Goal: Information Seeking & Learning: Learn about a topic

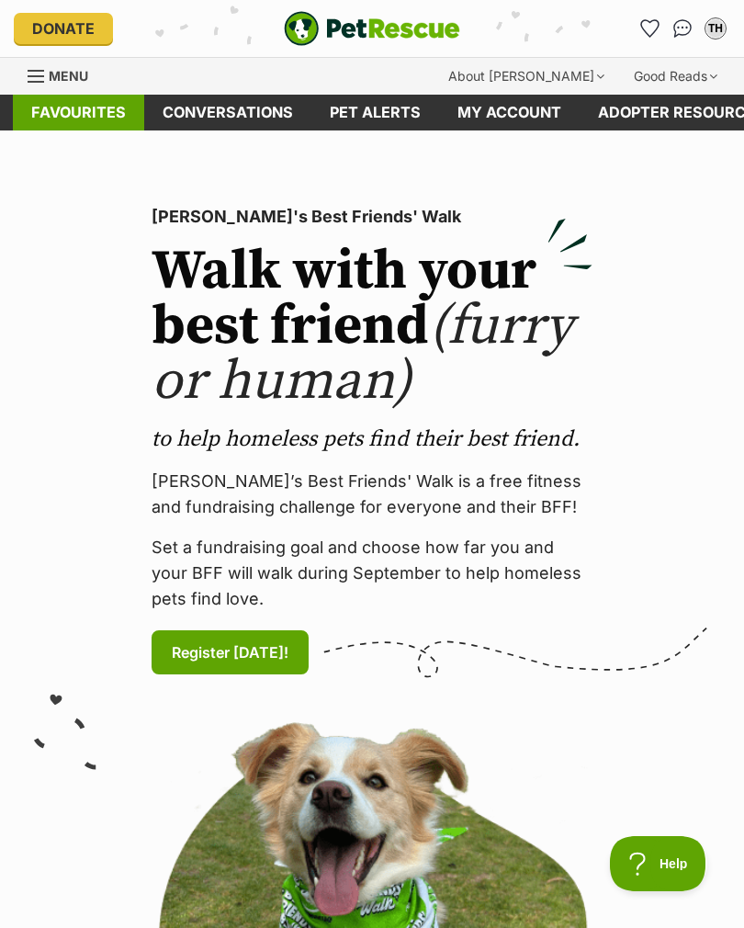
click at [63, 118] on link "Favourites" at bounding box center [78, 113] width 131 height 36
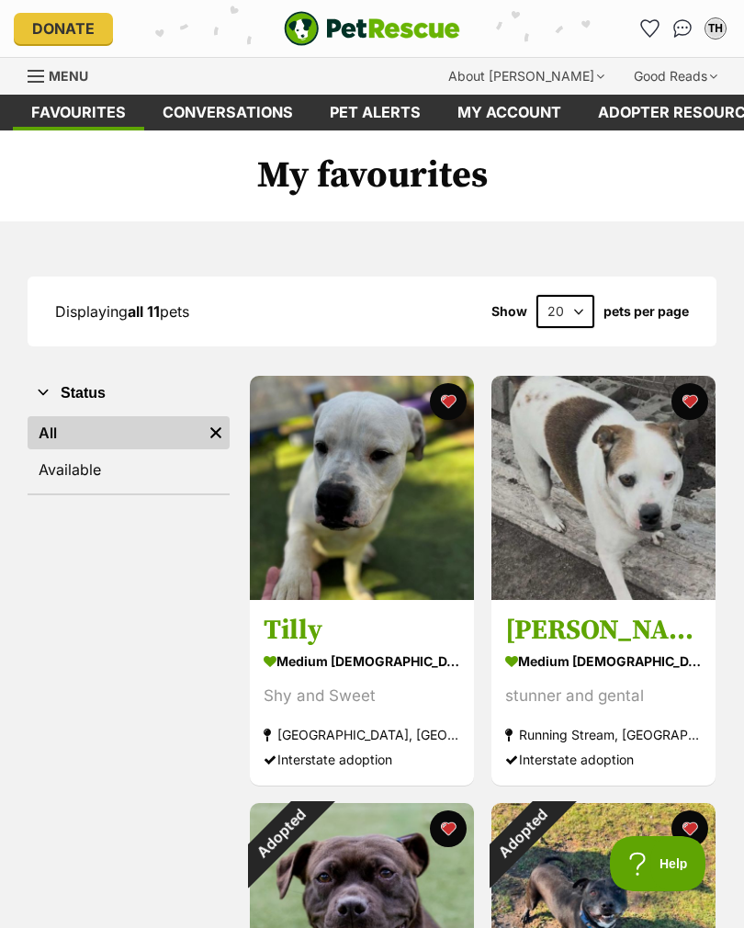
click at [51, 68] on span "Menu" at bounding box center [68, 76] width 39 height 16
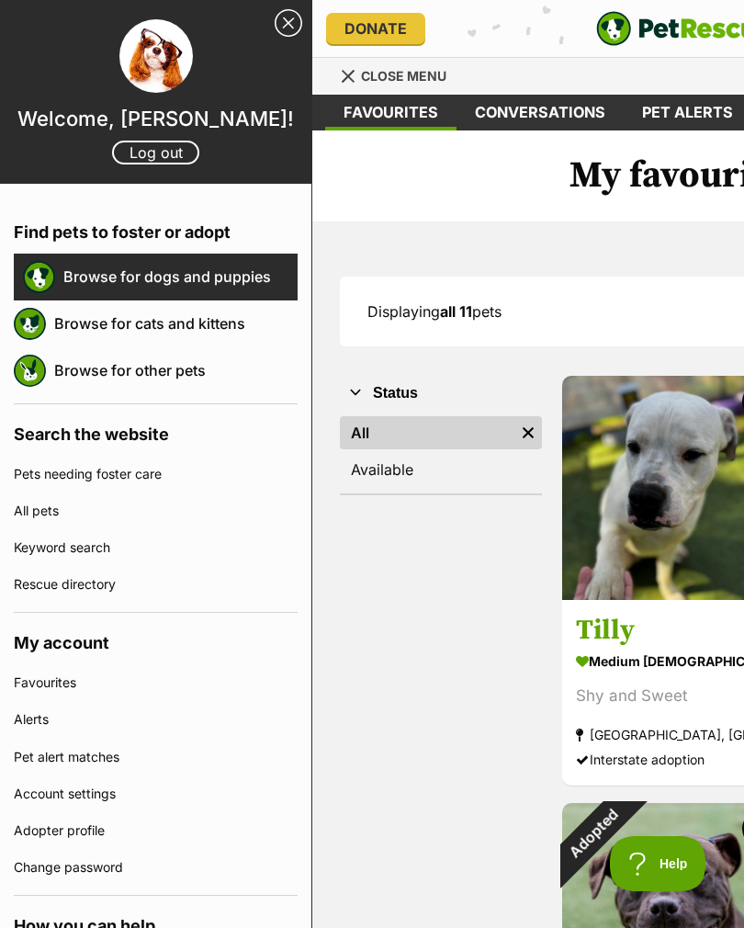
click at [84, 279] on link "Browse for dogs and puppies" at bounding box center [180, 276] width 234 height 39
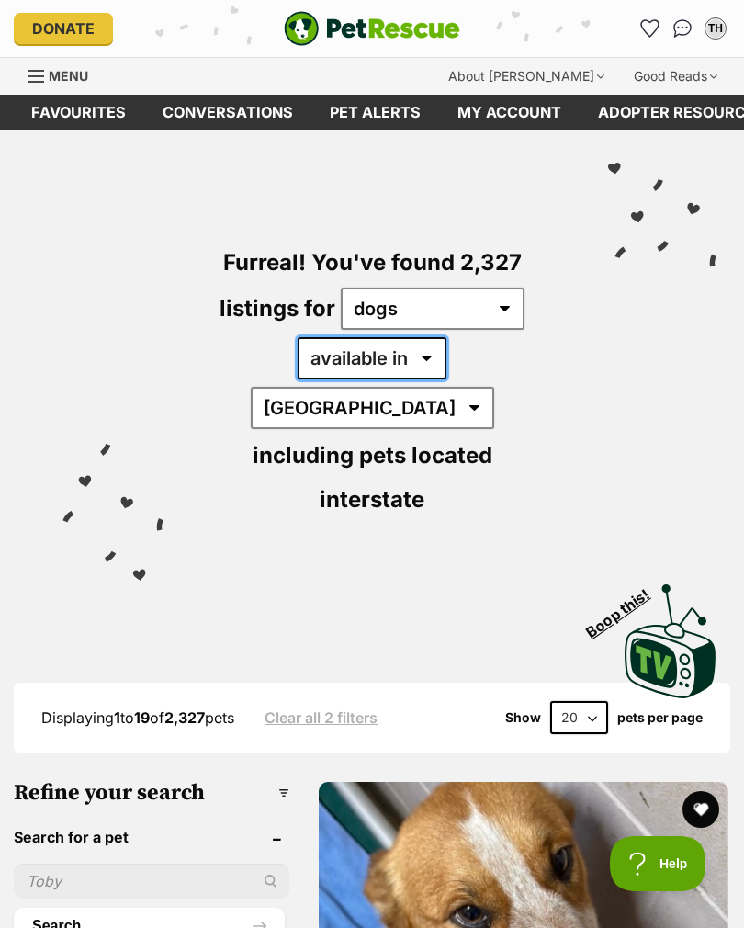
click at [325, 366] on select "available in located in" at bounding box center [372, 358] width 149 height 42
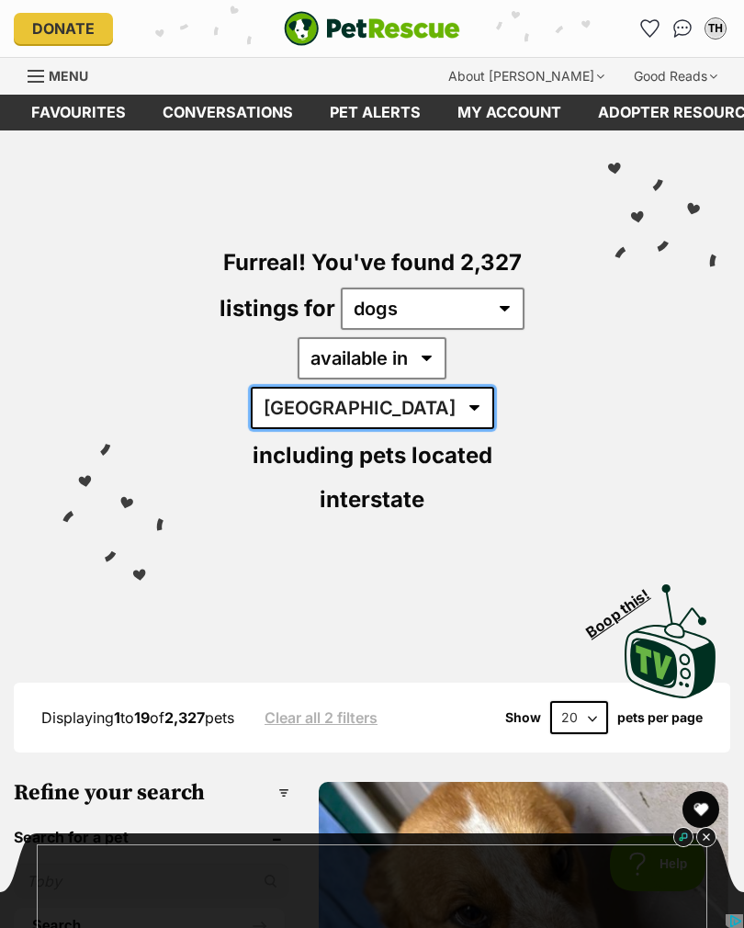
click at [433, 387] on select "Australia ACT NSW NT QLD SA TAS VIC WA" at bounding box center [372, 408] width 243 height 42
select select "[GEOGRAPHIC_DATA]"
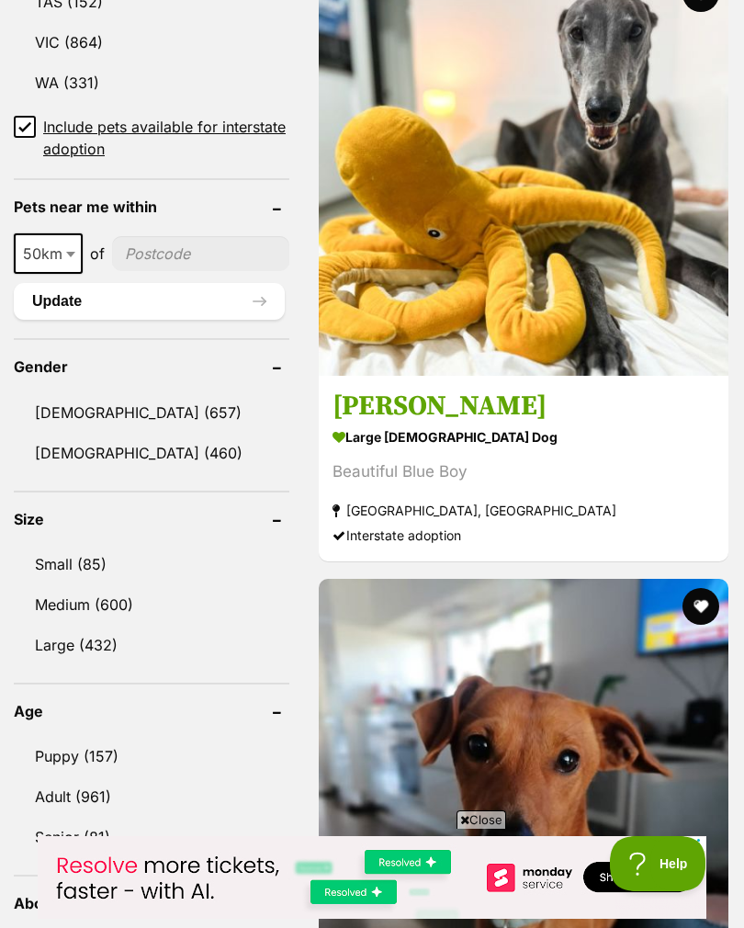
scroll to position [1446, 0]
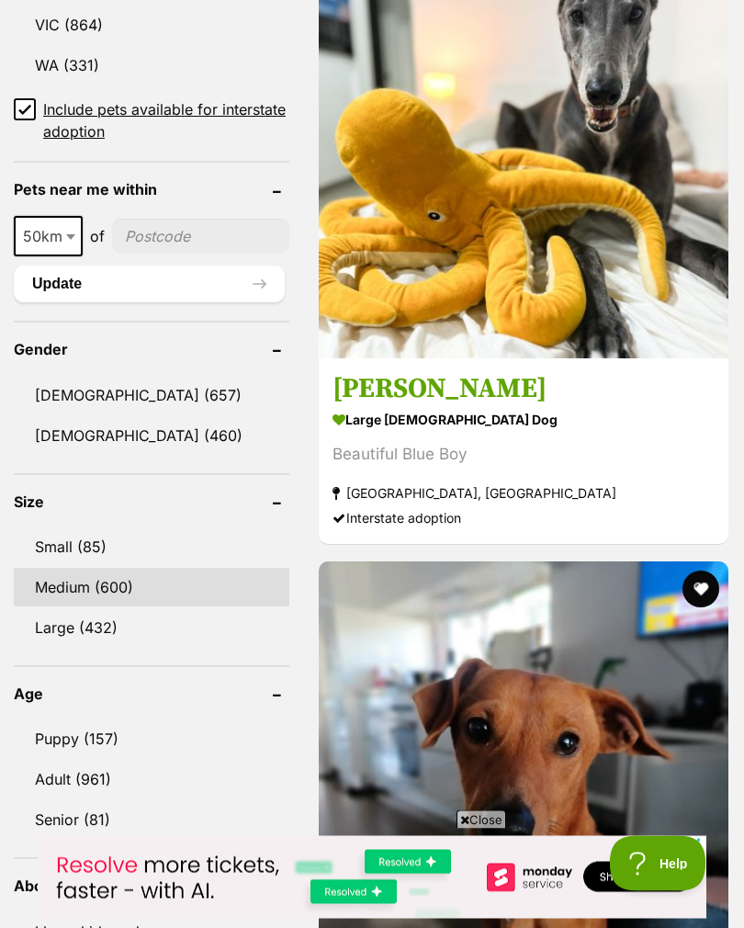
click at [42, 569] on link "Medium (600)" at bounding box center [152, 588] width 276 height 39
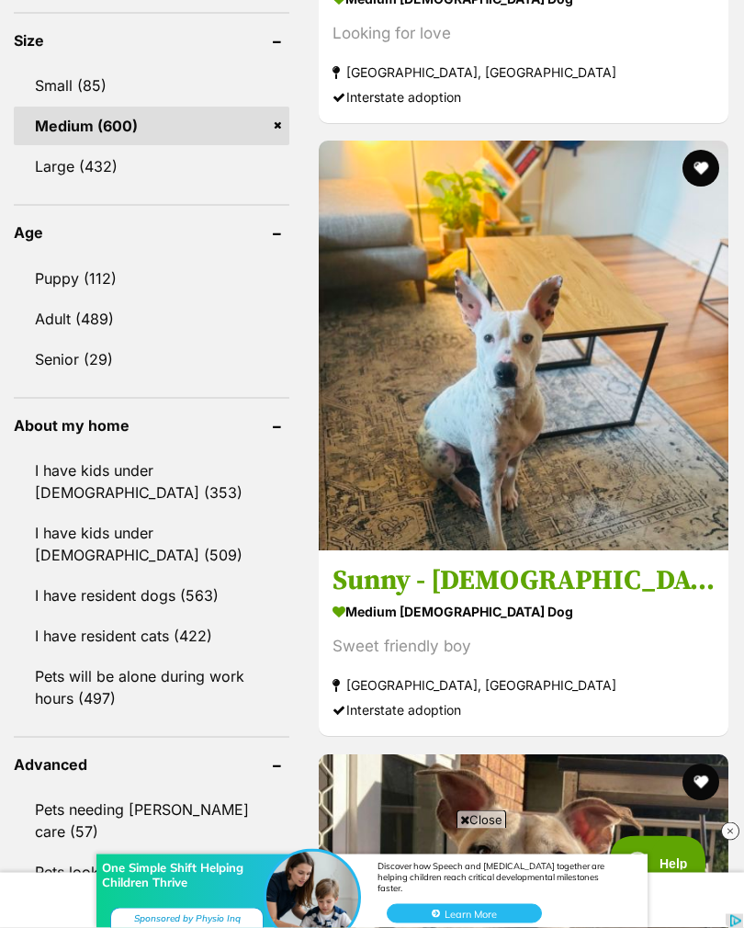
scroll to position [1916, 0]
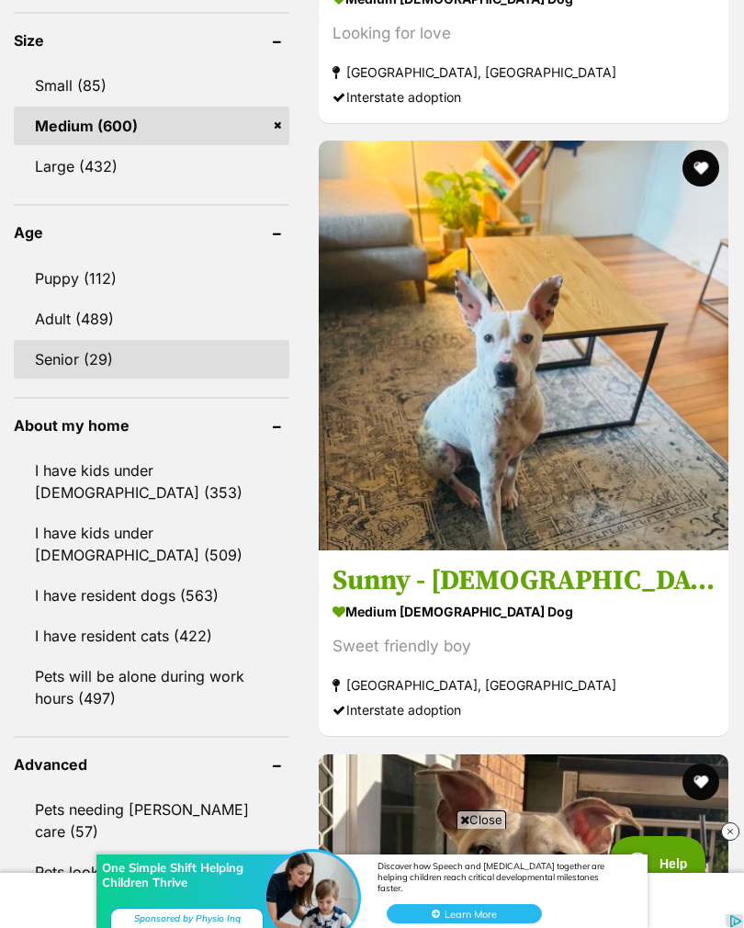
click at [62, 340] on link "Senior (29)" at bounding box center [152, 359] width 276 height 39
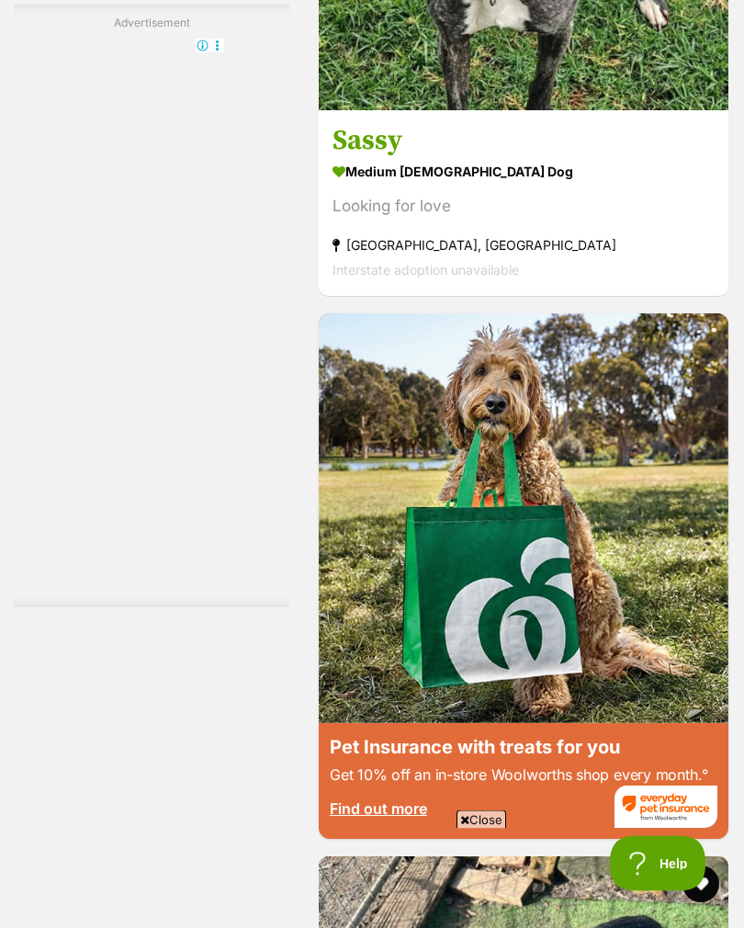
scroll to position [6970, 0]
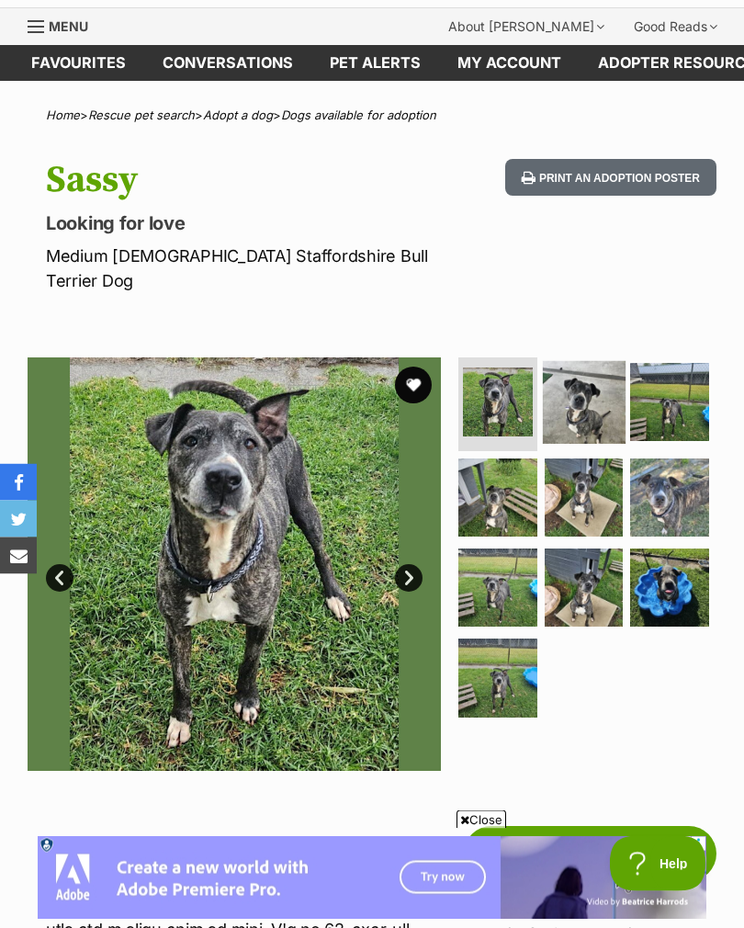
scroll to position [50, 0]
click at [564, 374] on img at bounding box center [583, 401] width 83 height 83
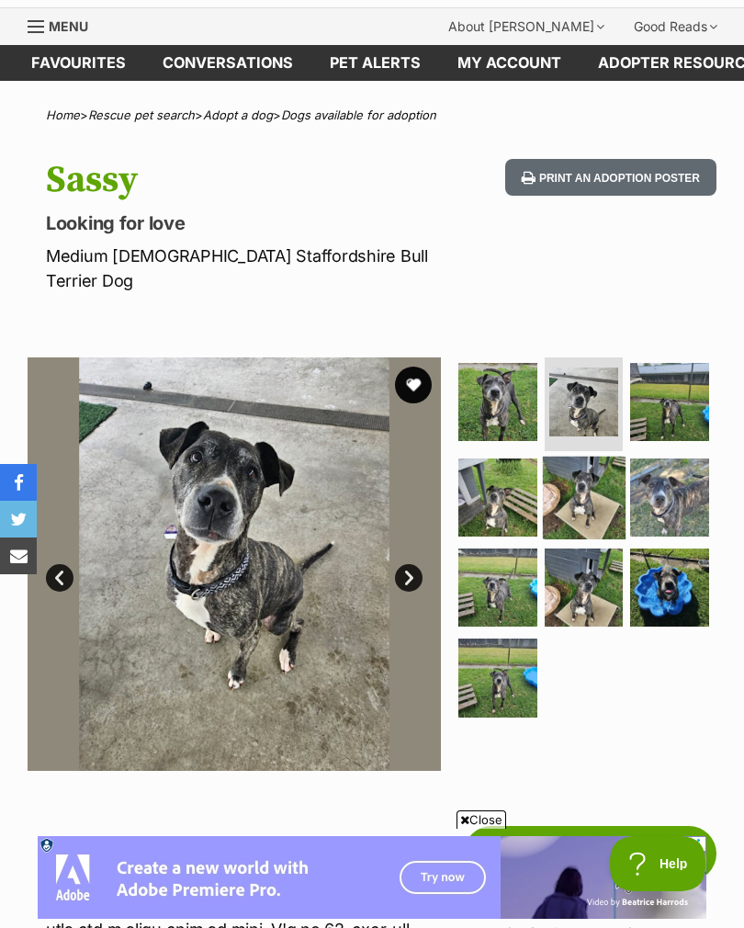
click at [586, 493] on img at bounding box center [583, 497] width 83 height 83
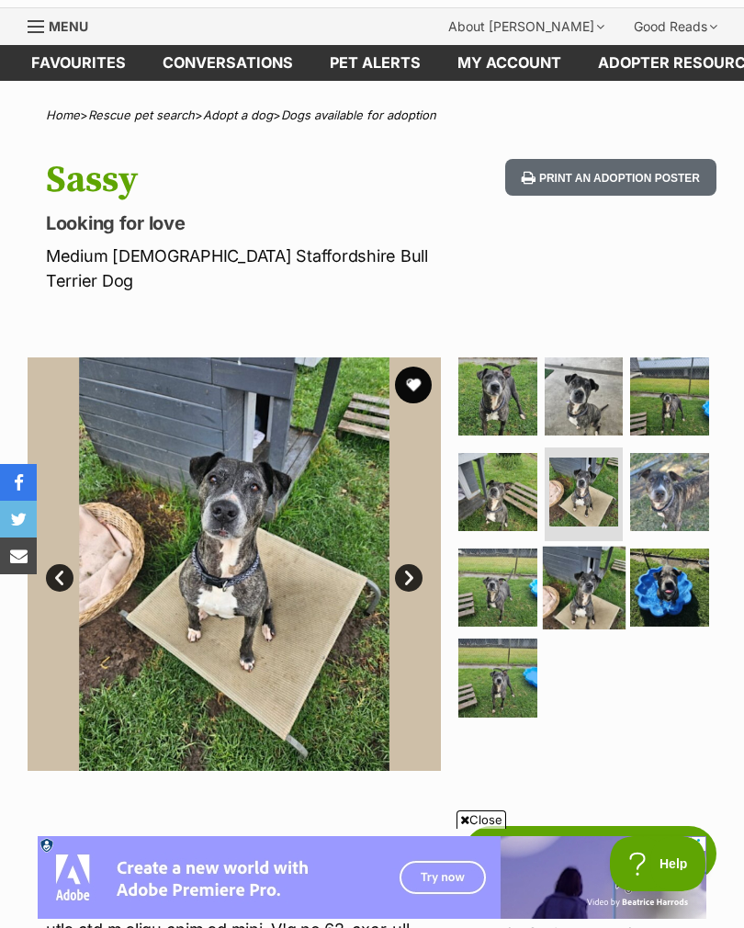
click at [587, 551] on img at bounding box center [583, 587] width 83 height 83
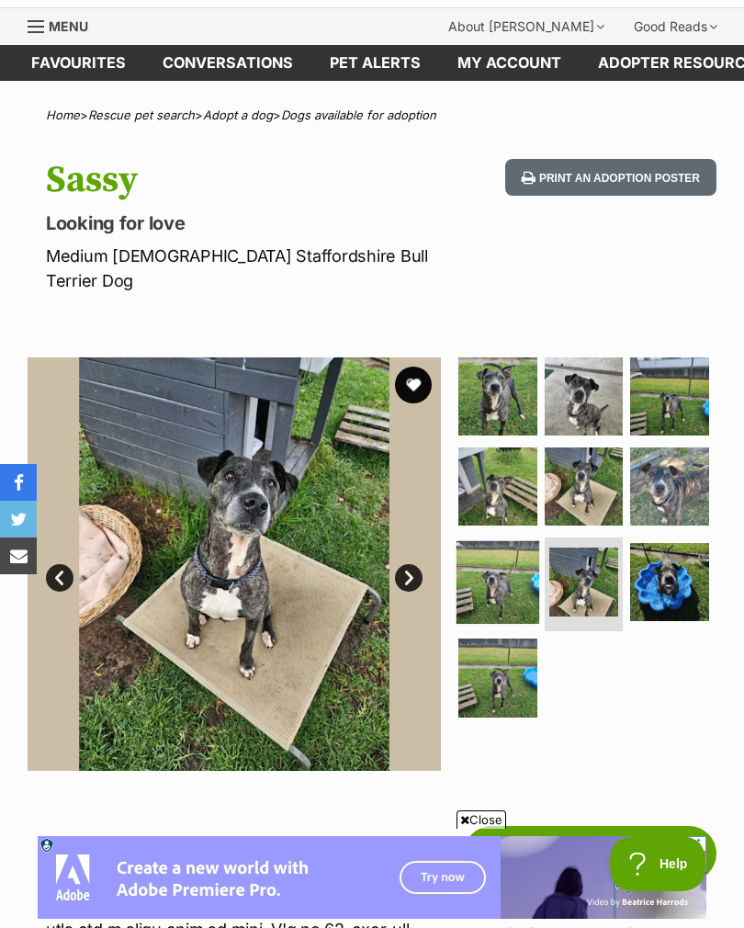
click at [505, 561] on img at bounding box center [497, 582] width 83 height 83
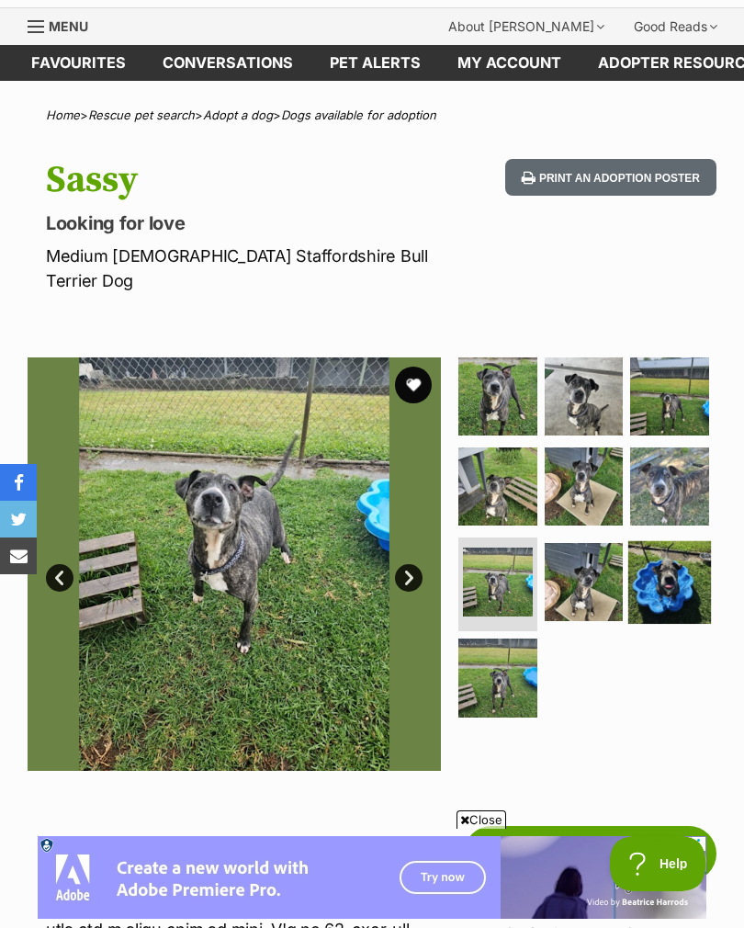
click at [662, 572] on img at bounding box center [669, 582] width 83 height 83
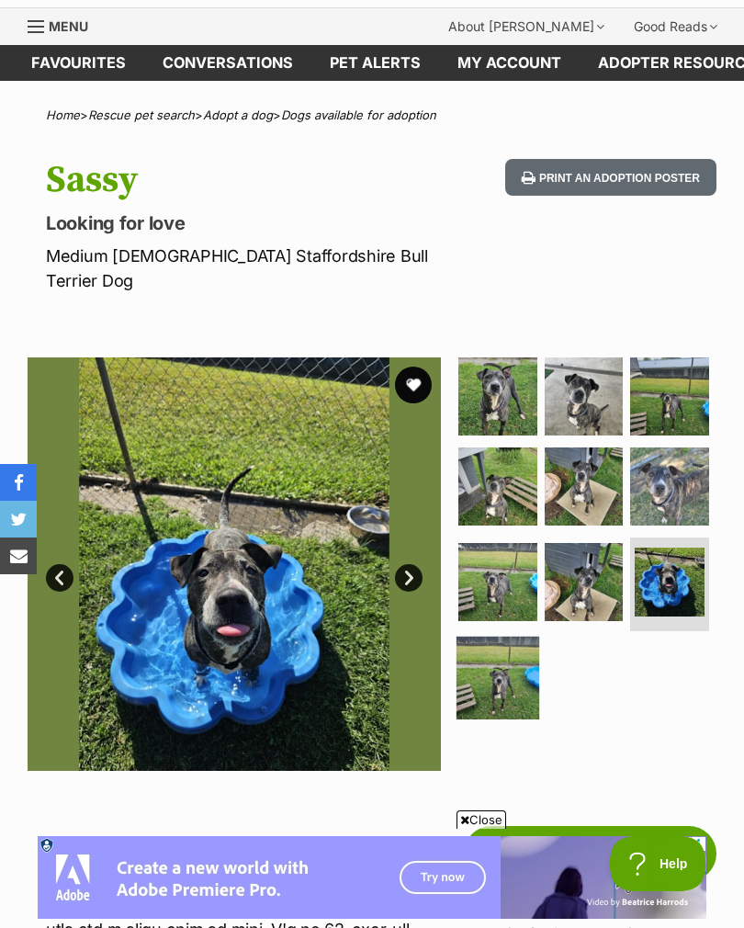
click at [491, 663] on img at bounding box center [497, 677] width 83 height 83
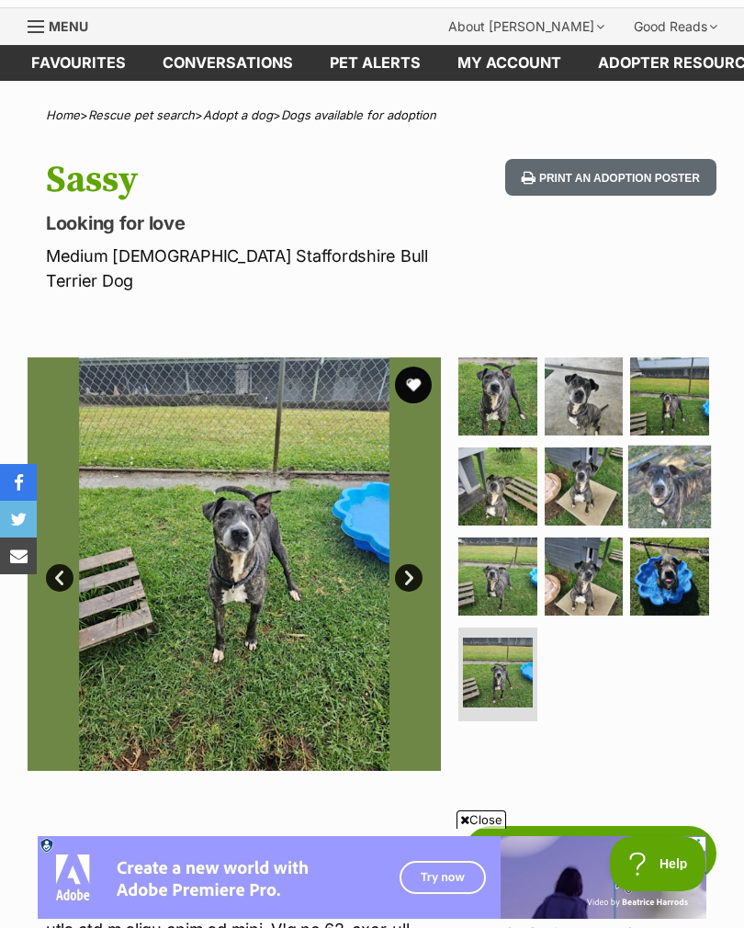
click at [662, 479] on img at bounding box center [669, 486] width 83 height 83
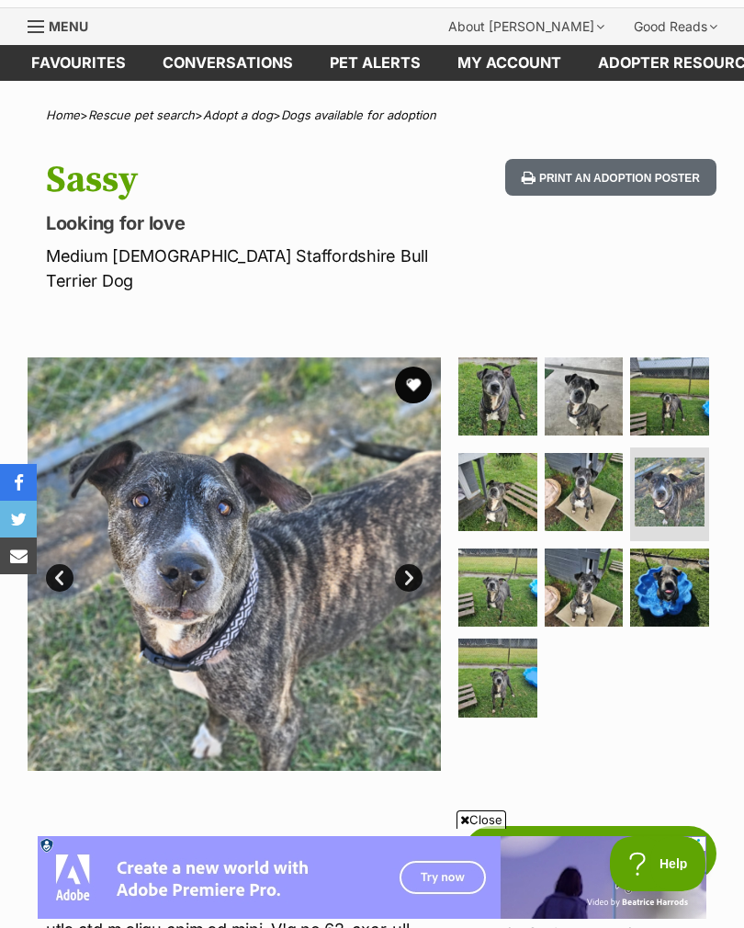
click at [62, 564] on link "Prev" at bounding box center [60, 578] width 28 height 28
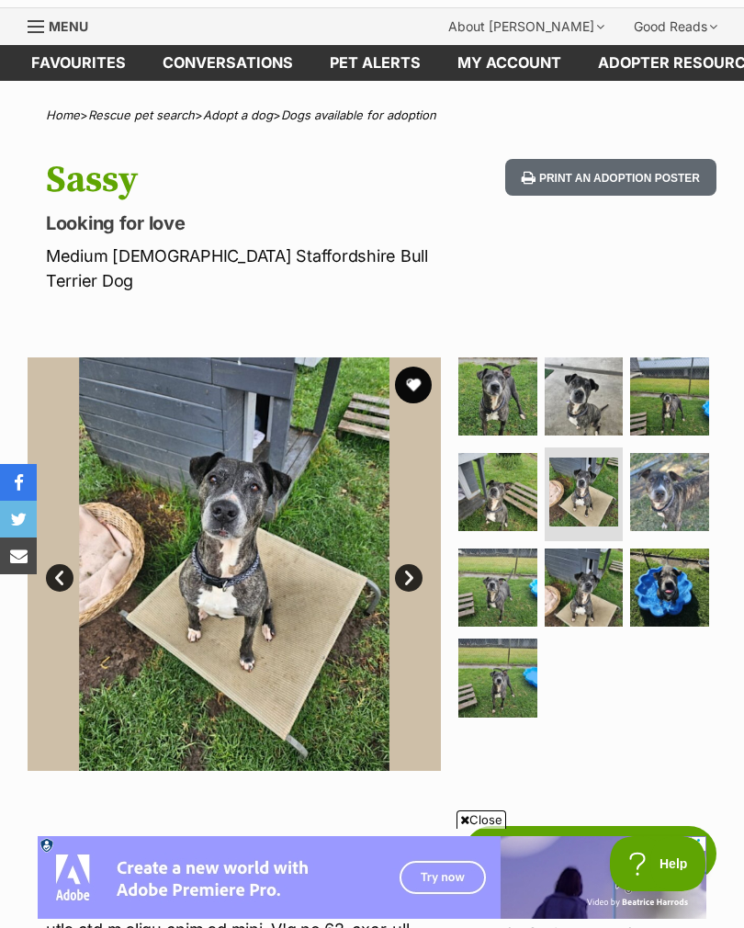
click at [72, 564] on link "Prev" at bounding box center [60, 578] width 28 height 28
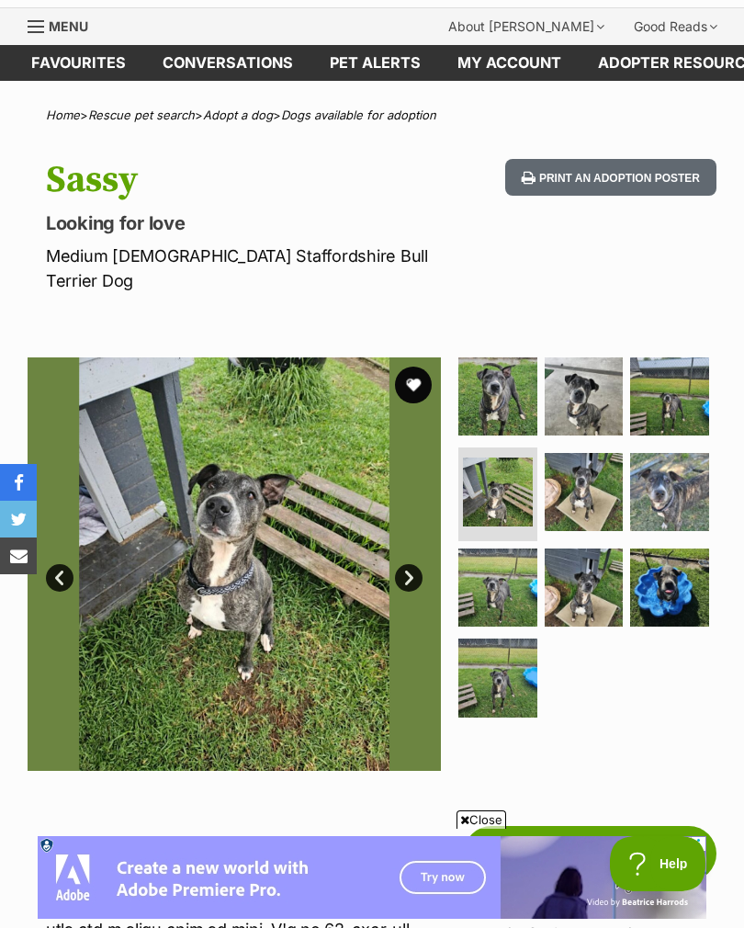
click at [66, 564] on link "Prev" at bounding box center [60, 578] width 28 height 28
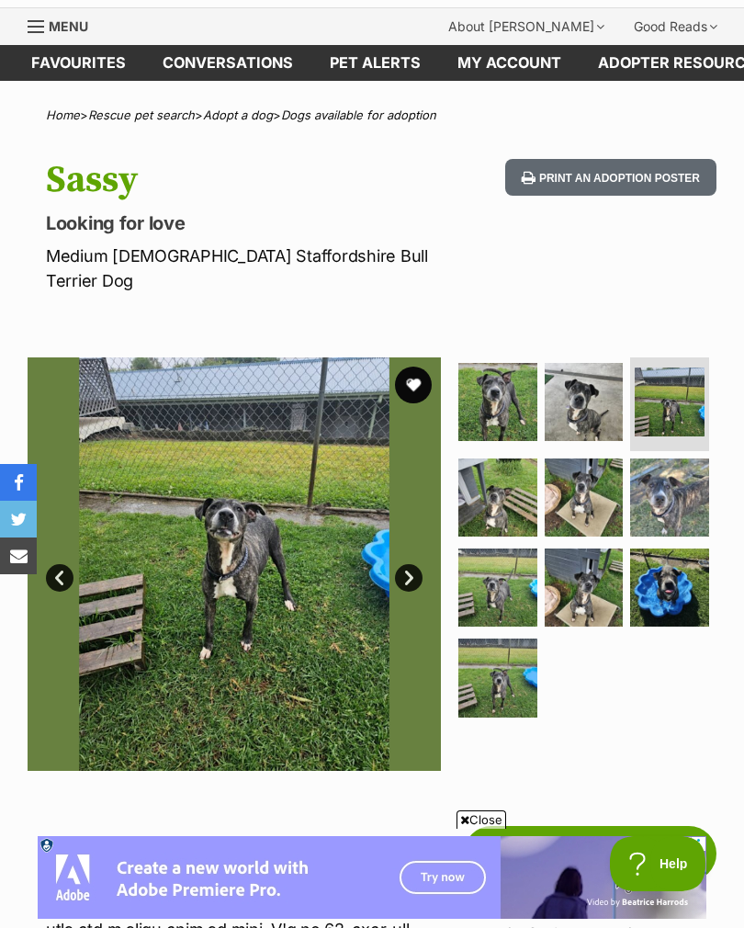
scroll to position [0, 0]
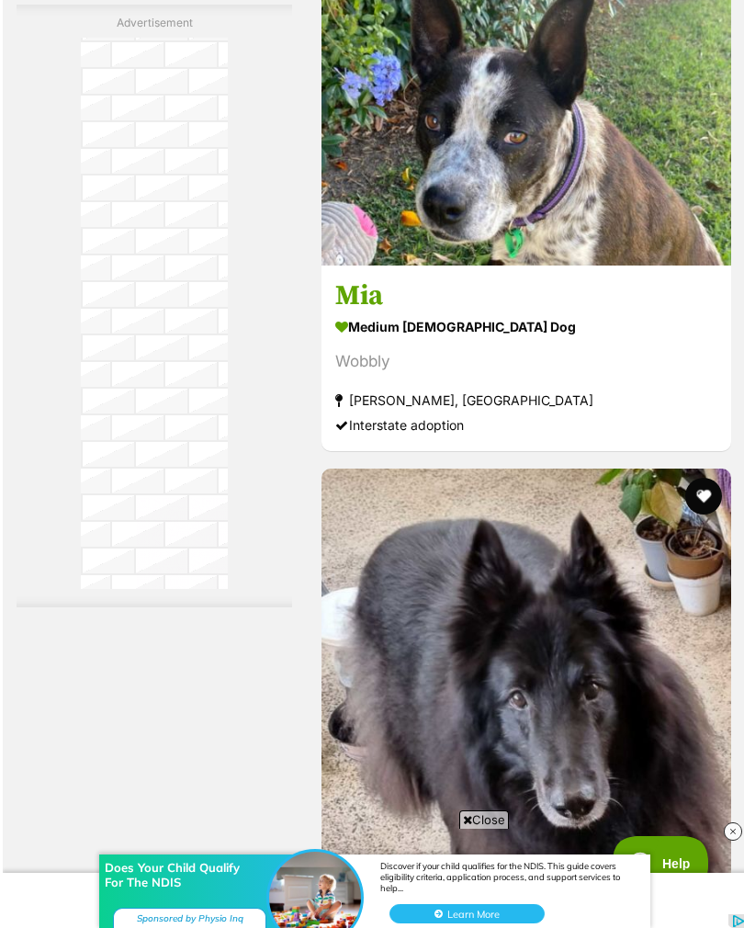
scroll to position [9398, 0]
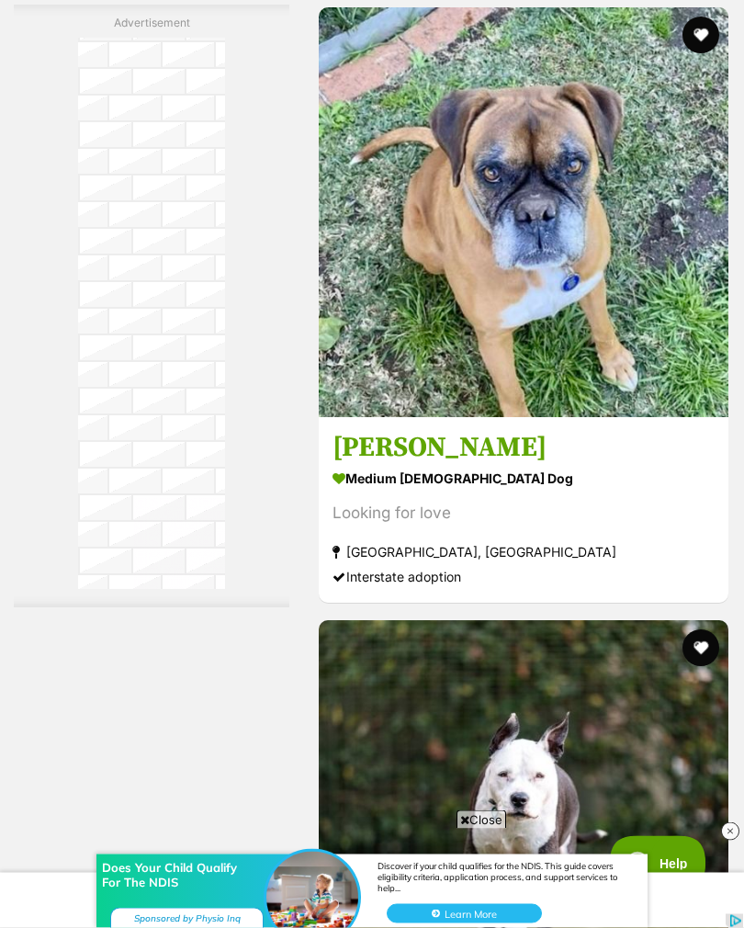
scroll to position [11858, 0]
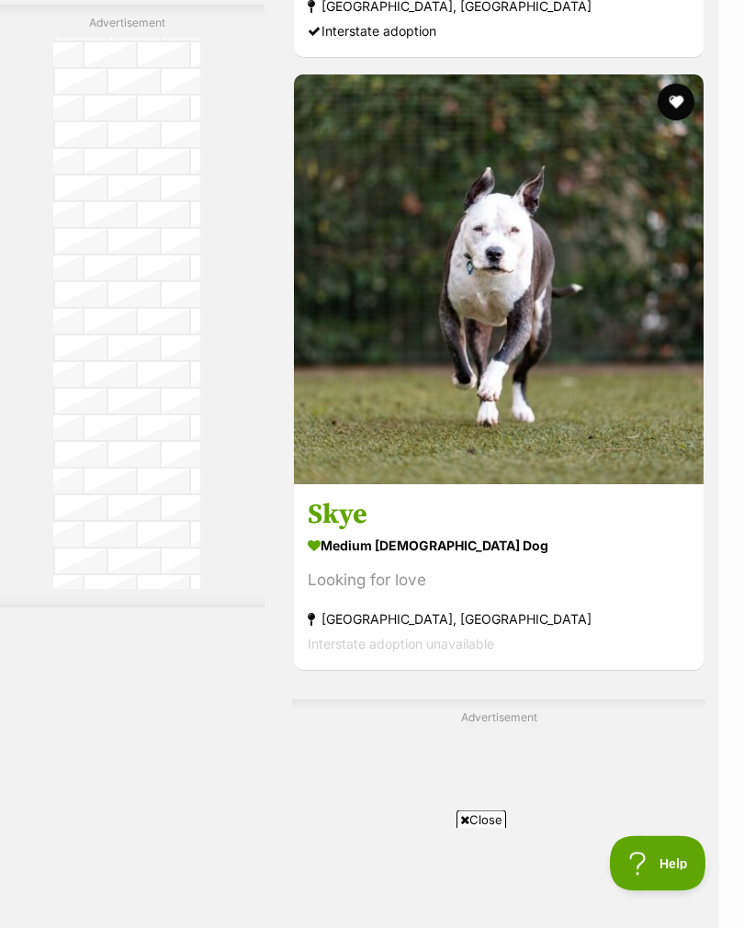
scroll to position [12237, 23]
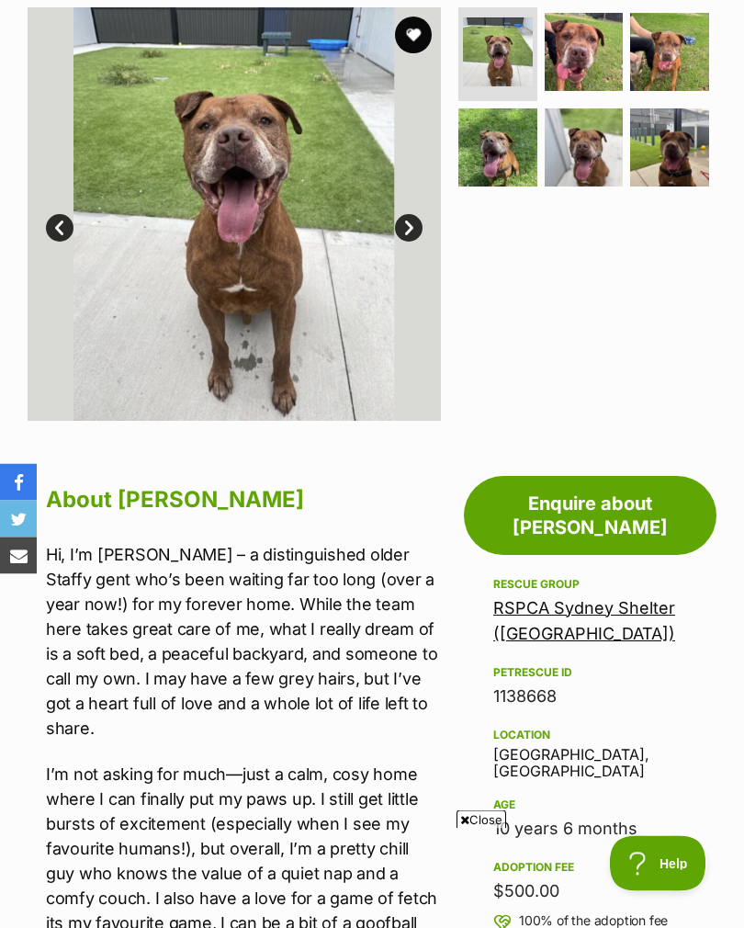
scroll to position [303, 0]
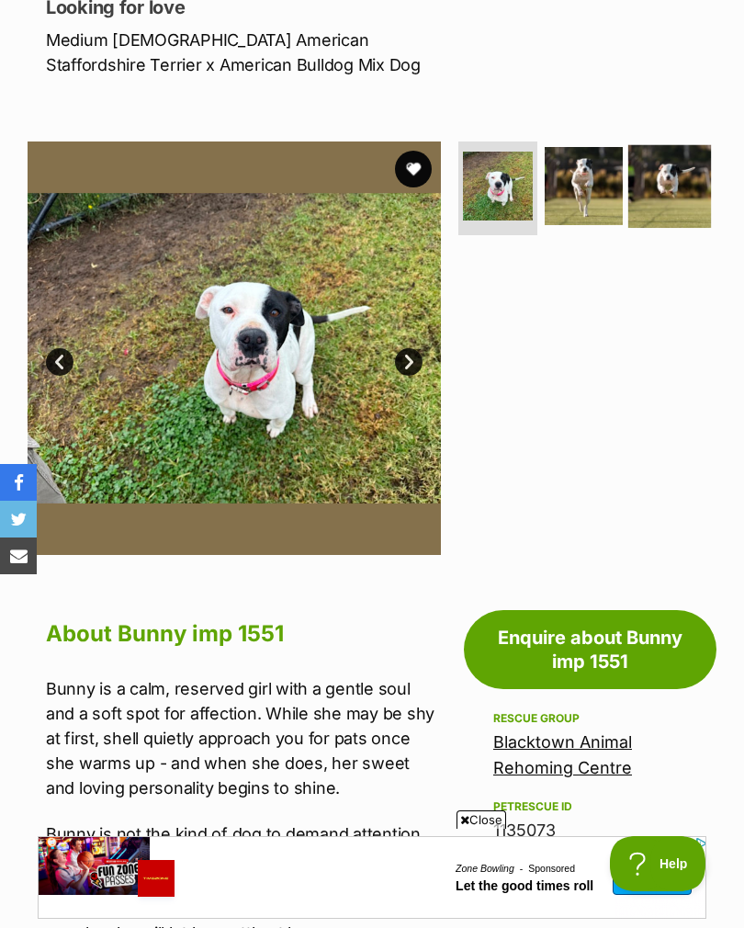
click at [671, 203] on img at bounding box center [669, 185] width 83 height 83
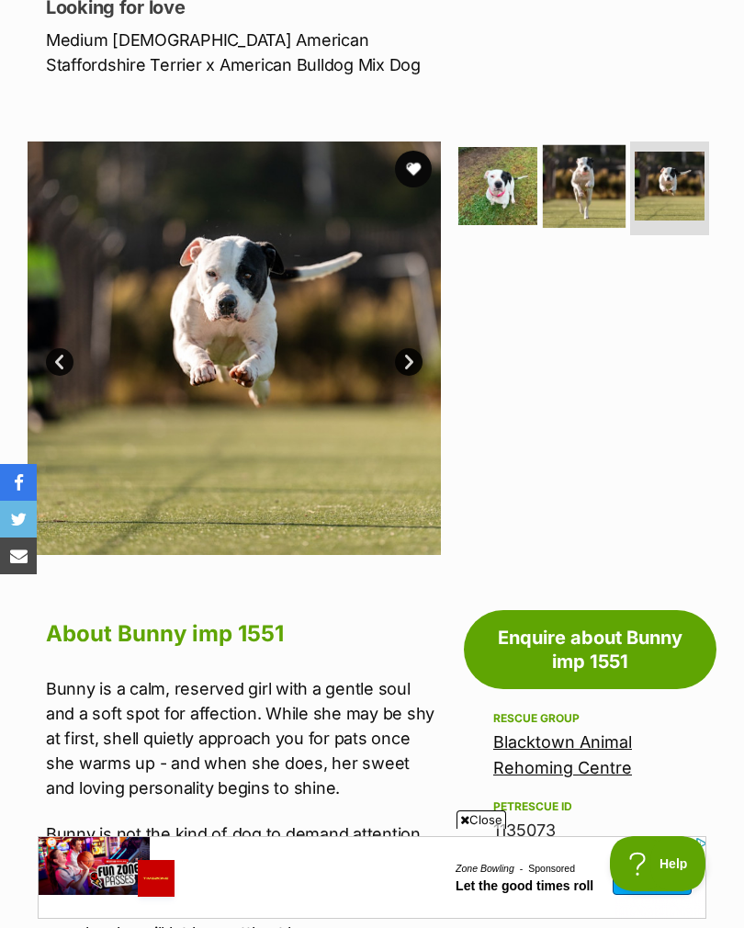
click at [567, 199] on img at bounding box center [583, 185] width 83 height 83
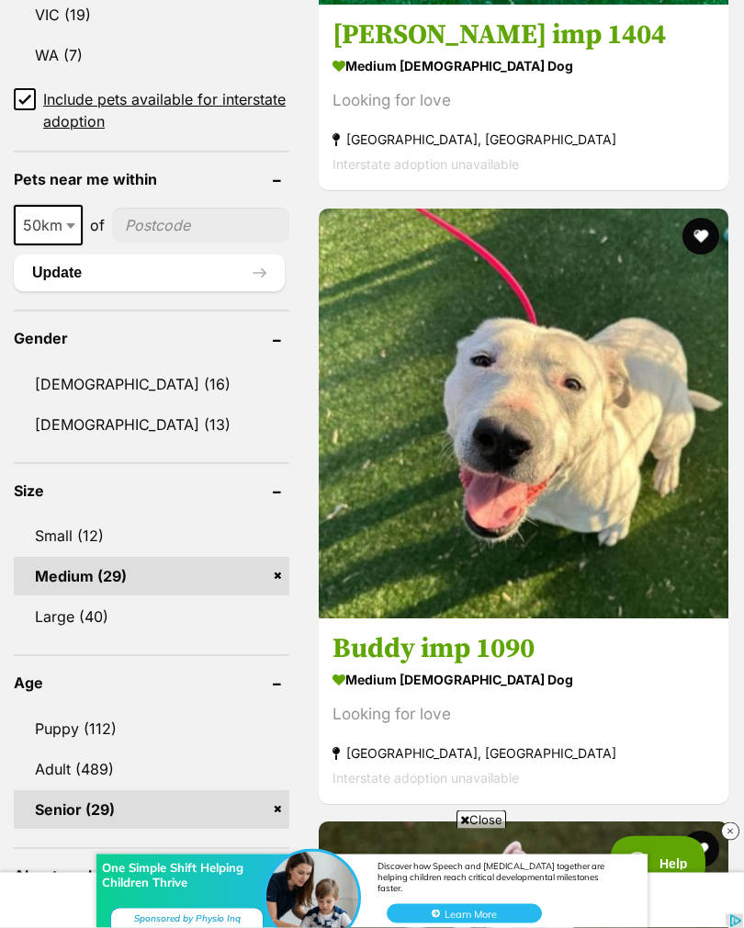
scroll to position [1458, 0]
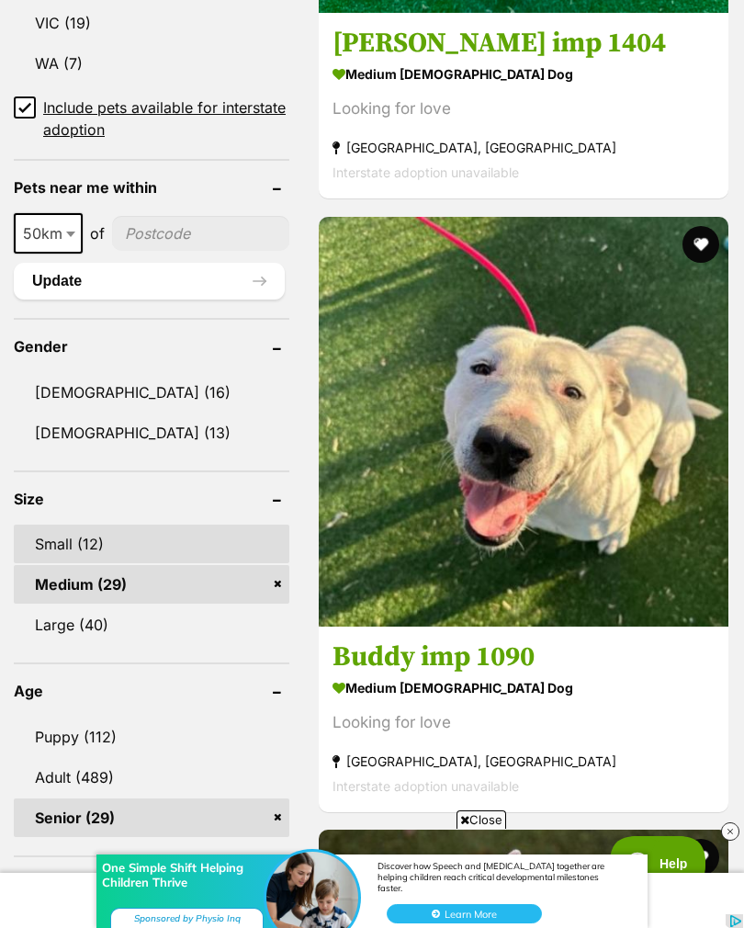
click at [48, 524] on link "Small (12)" at bounding box center [152, 543] width 276 height 39
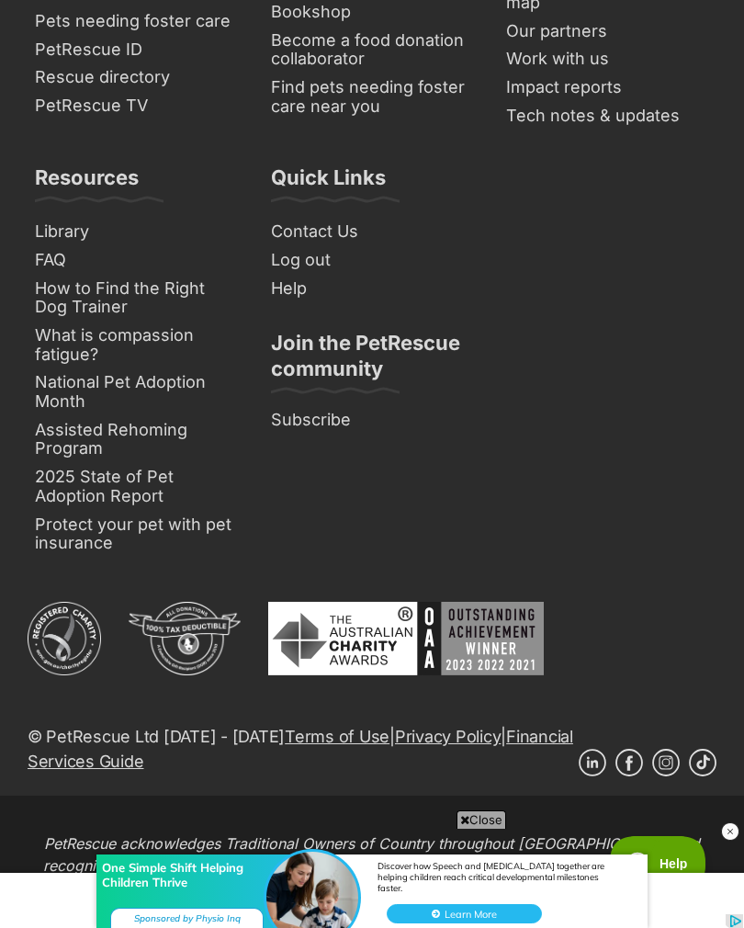
scroll to position [14831, 0]
